Goal: Navigation & Orientation: Find specific page/section

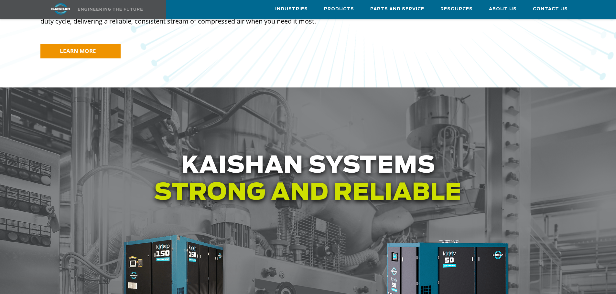
scroll to position [582, 0]
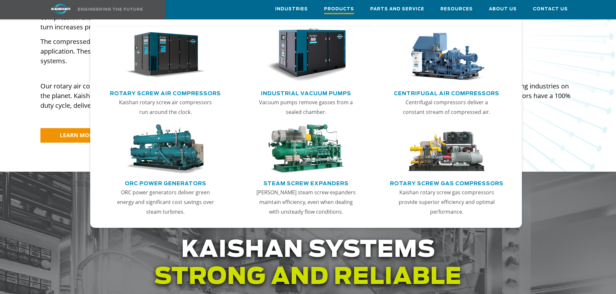
click at [343, 7] on span "Products" at bounding box center [339, 9] width 30 height 9
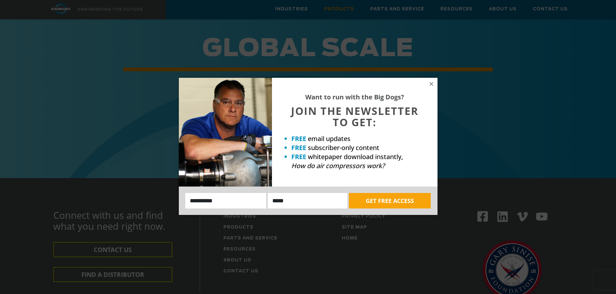
scroll to position [969, 0]
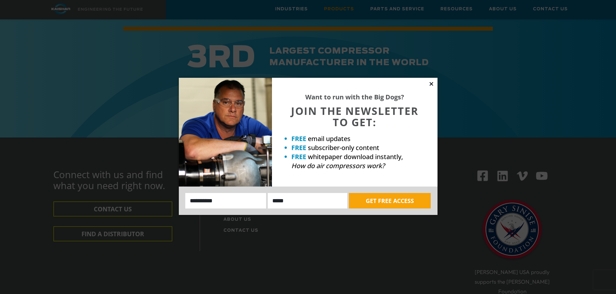
click at [431, 82] on icon at bounding box center [431, 84] width 6 height 6
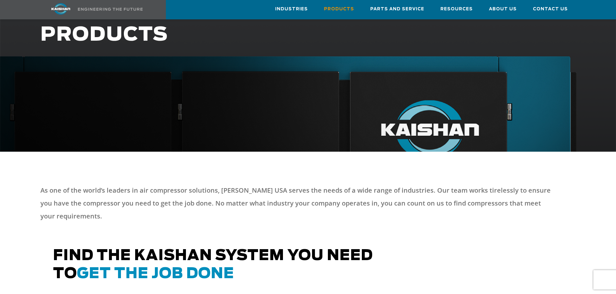
scroll to position [0, 0]
